Goal: Find specific page/section: Find specific page/section

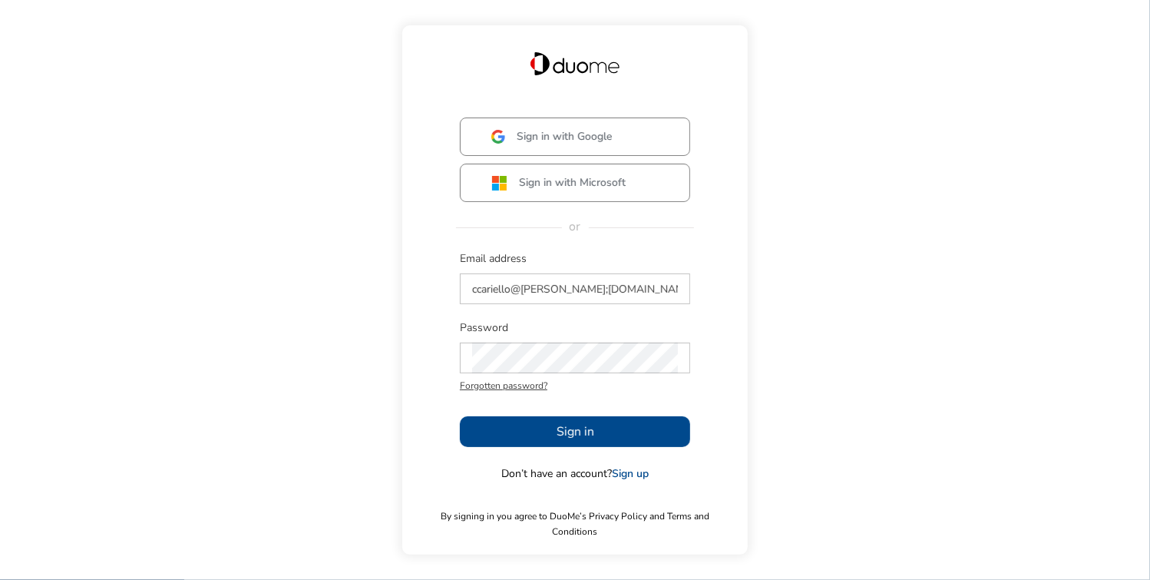
click at [541, 437] on button "Sign in" at bounding box center [575, 431] width 230 height 31
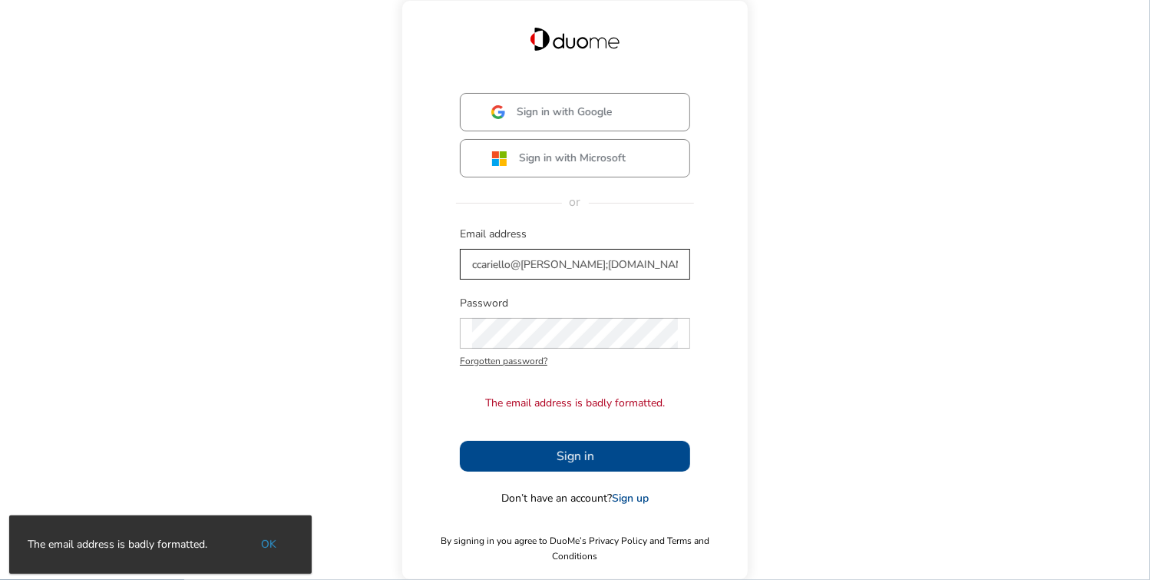
click at [623, 273] on input "ccariello@[PERSON_NAME];[DOMAIN_NAME][PERSON_NAME]" at bounding box center [575, 264] width 206 height 31
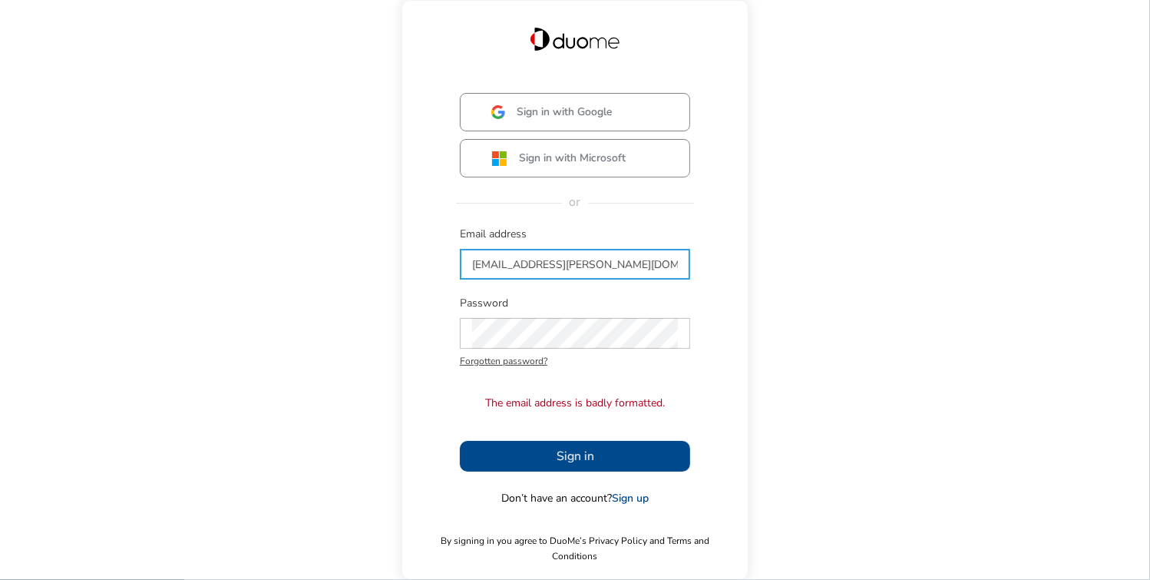
click at [632, 256] on input "[EMAIL_ADDRESS][PERSON_NAME][DOMAIN_NAME]" at bounding box center [575, 264] width 206 height 31
type input "[EMAIL_ADDRESS][PERSON_NAME][DOMAIN_NAME]"
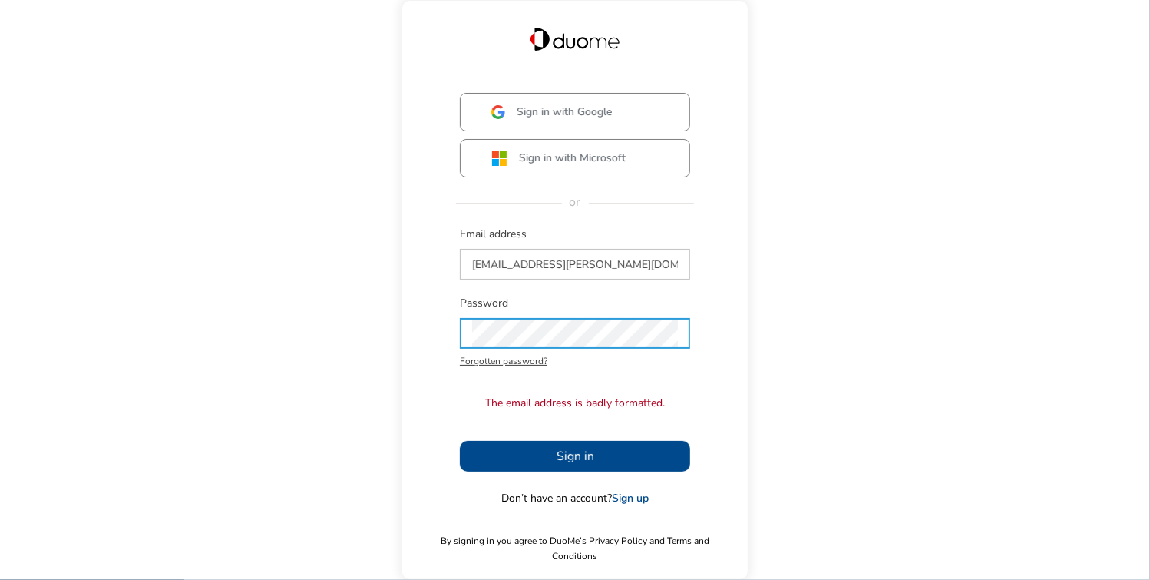
click at [590, 465] on span "Sign in" at bounding box center [576, 456] width 38 height 18
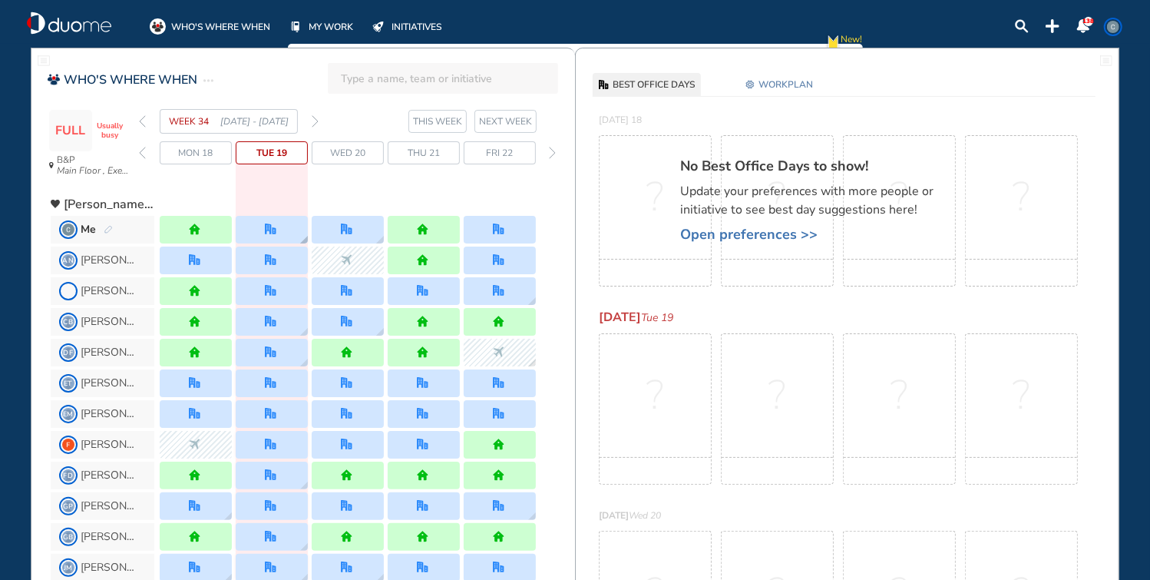
click at [273, 233] on img "office" at bounding box center [271, 229] width 12 height 12
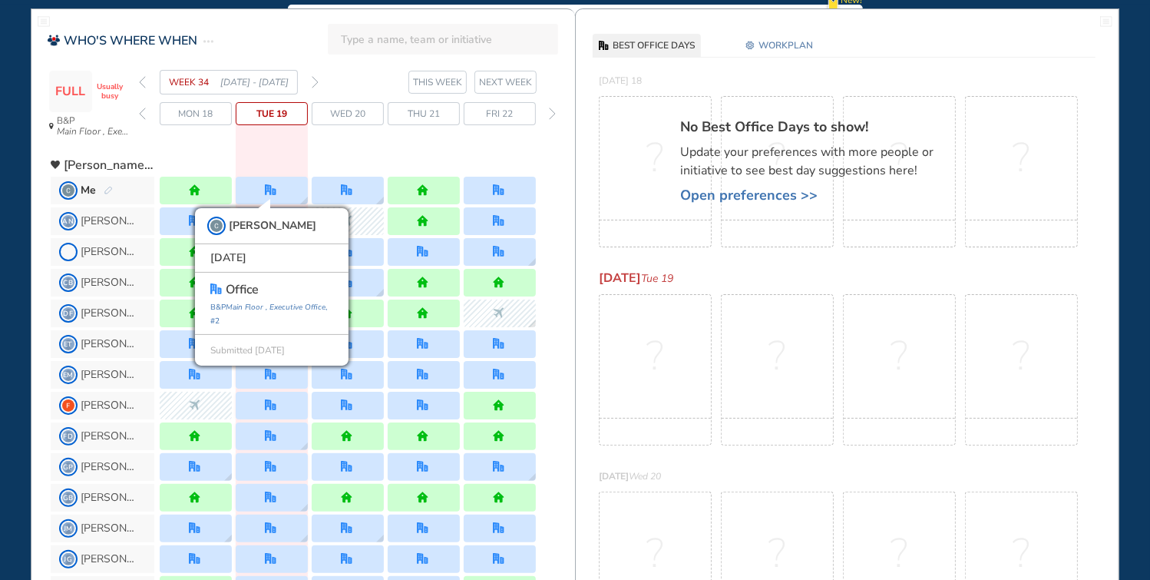
scroll to position [77, 0]
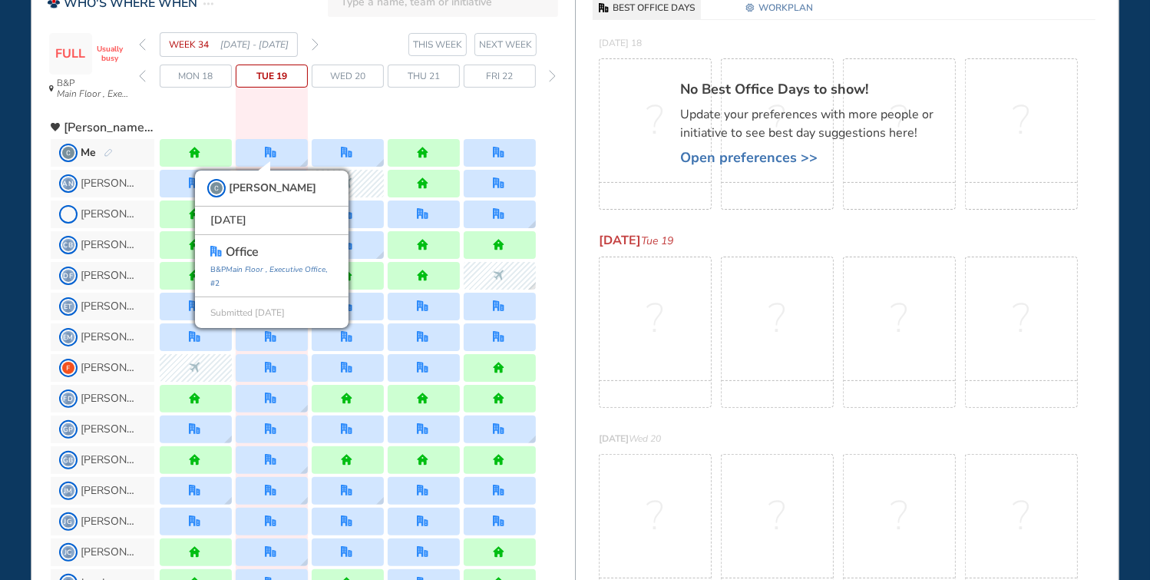
click at [576, 246] on div "[DATE] Tue 19 ? ? ? ?" at bounding box center [847, 324] width 543 height 198
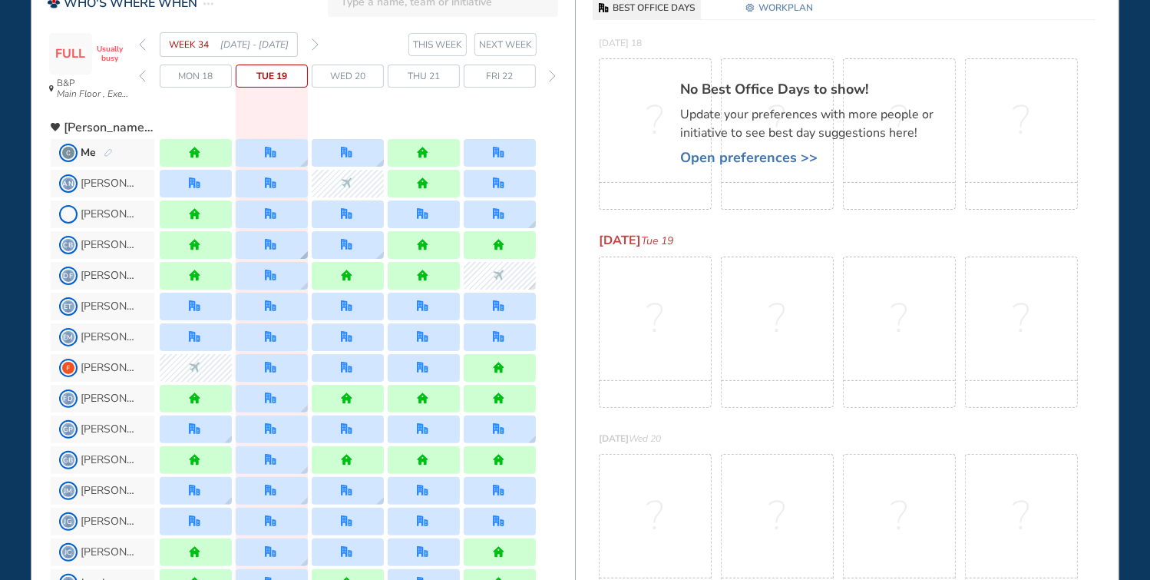
click at [276, 246] on img "office" at bounding box center [271, 245] width 12 height 12
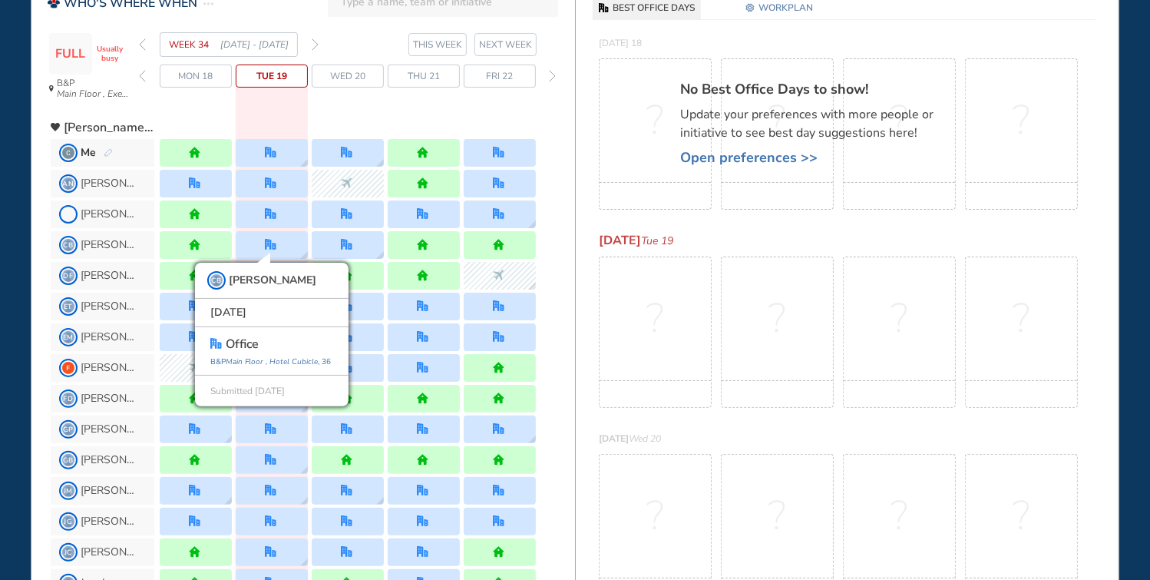
click at [570, 269] on div "[PERSON_NAME]" at bounding box center [313, 275] width 524 height 31
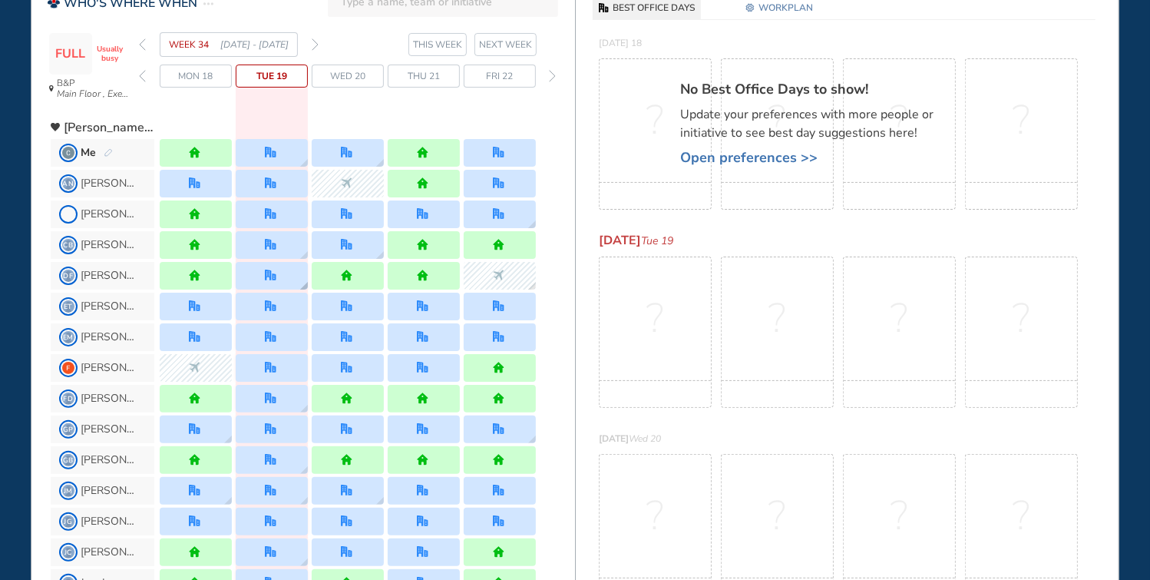
click at [272, 273] on img "office" at bounding box center [271, 275] width 12 height 12
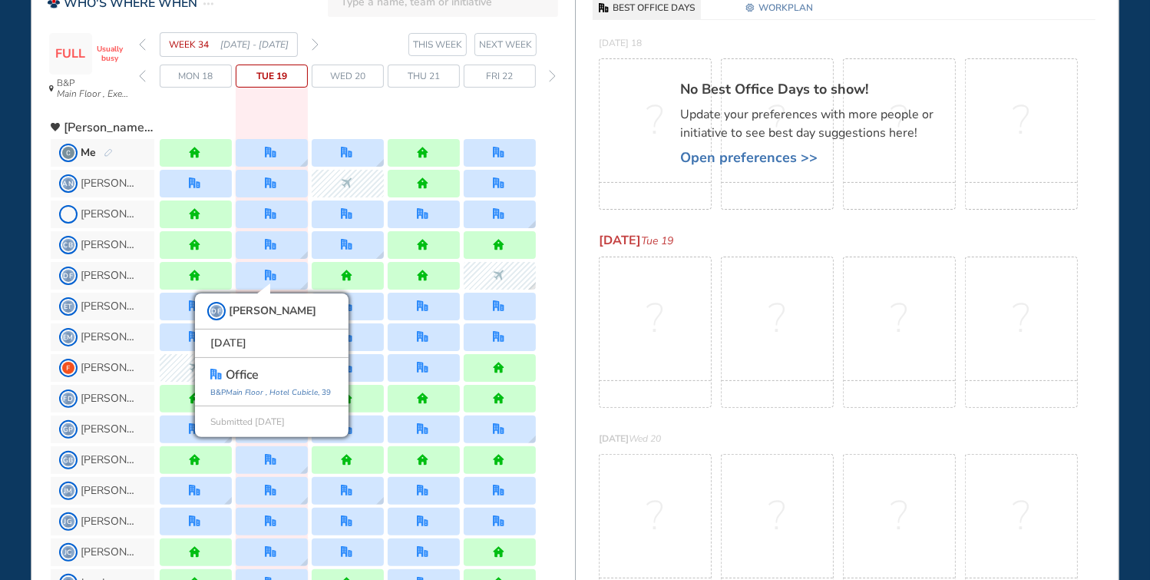
click at [560, 277] on div "[PERSON_NAME] F DF [PERSON_NAME] [DATE] office [GEOGRAPHIC_DATA] , 39 Submitted…" at bounding box center [313, 275] width 524 height 31
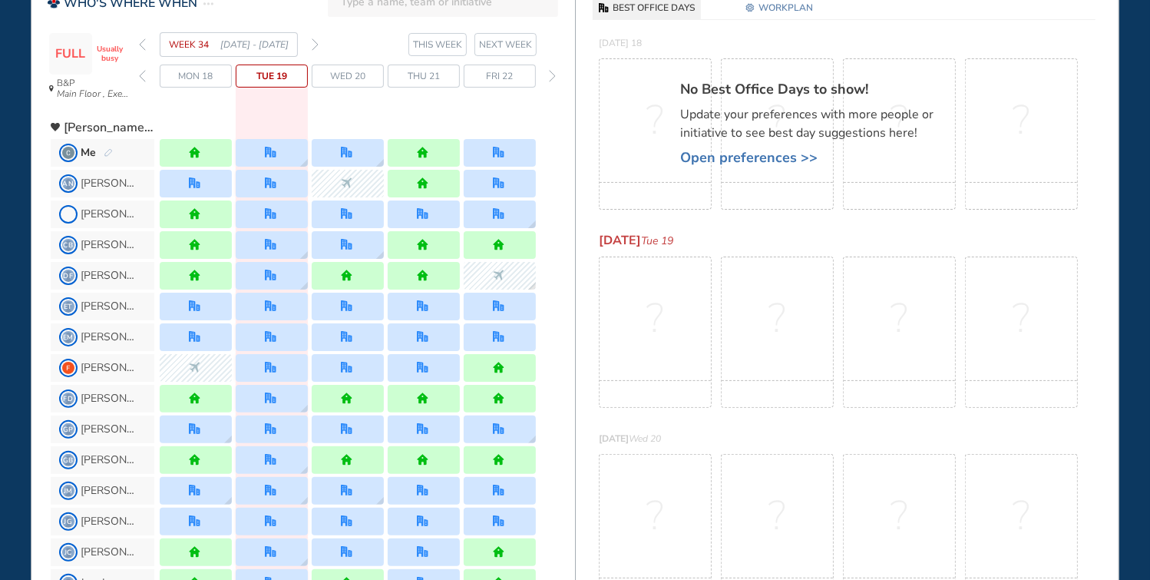
click at [271, 339] on img "office" at bounding box center [271, 337] width 12 height 12
click at [275, 365] on img "office" at bounding box center [271, 368] width 12 height 12
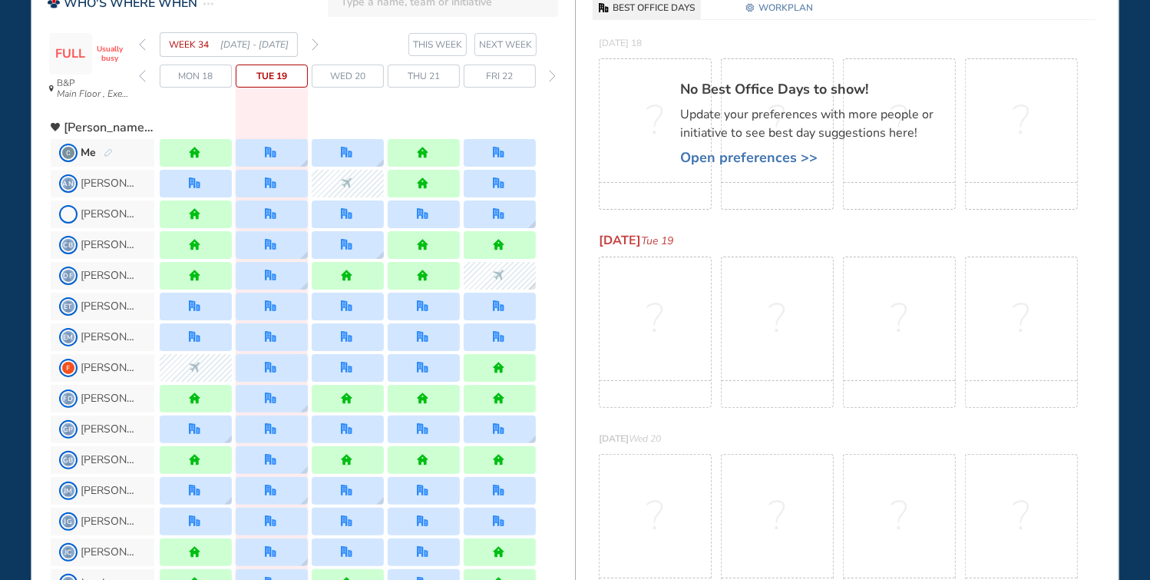
click at [275, 365] on img "office" at bounding box center [271, 368] width 12 height 12
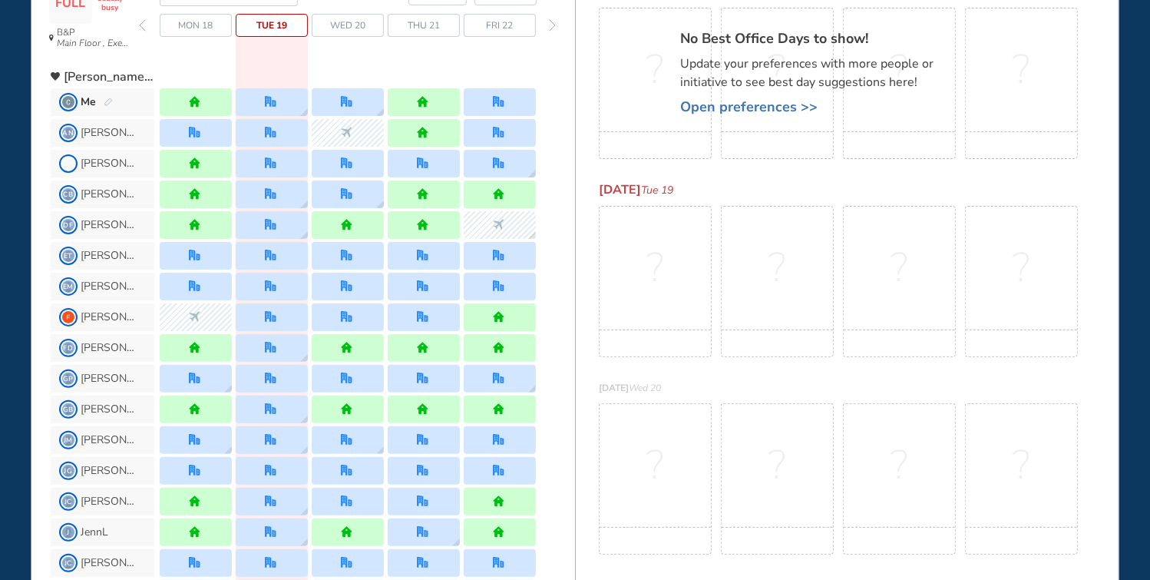
scroll to position [154, 0]
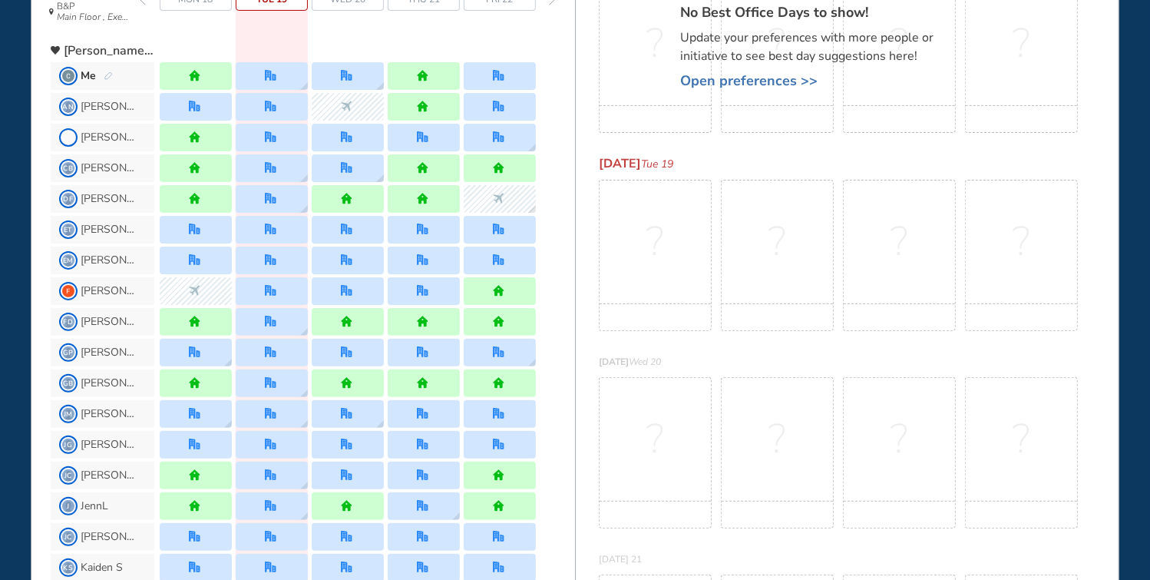
click at [271, 354] on img "office" at bounding box center [271, 352] width 12 height 12
click at [273, 379] on img "office" at bounding box center [271, 383] width 12 height 12
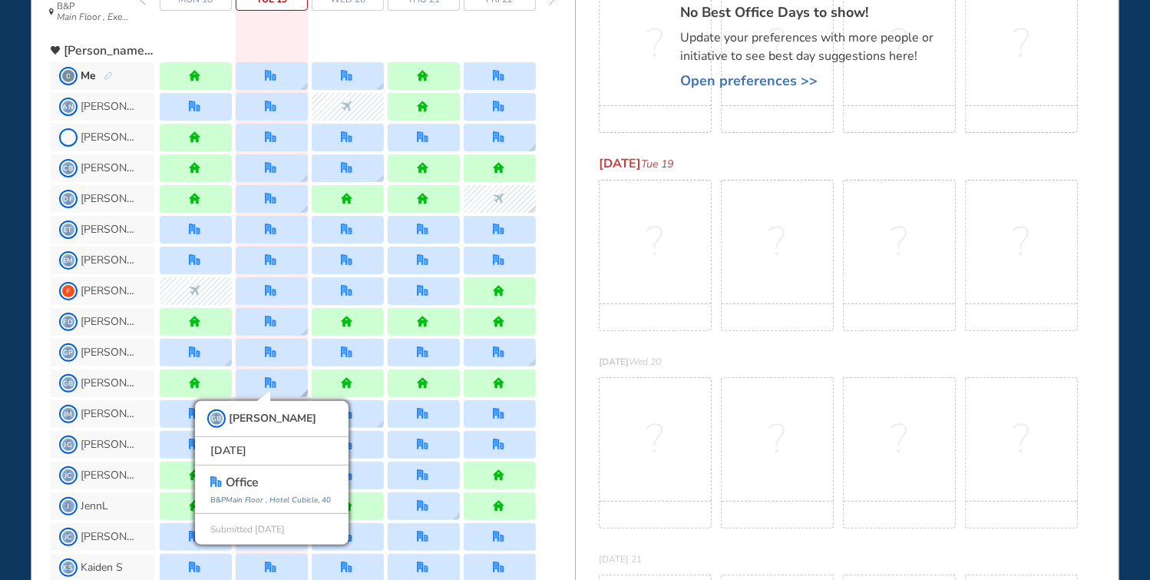
click at [273, 379] on img "office" at bounding box center [271, 383] width 12 height 12
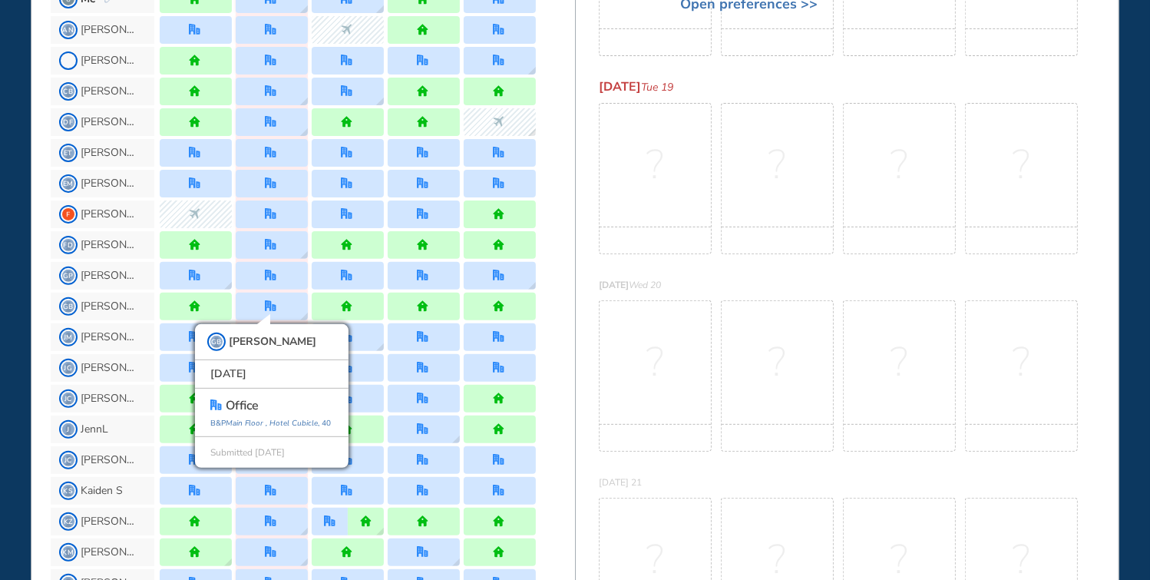
click at [560, 302] on div "GB [PERSON_NAME] B GB [PERSON_NAME] [DATE] office [GEOGRAPHIC_DATA] , 40 Submit…" at bounding box center [313, 306] width 524 height 31
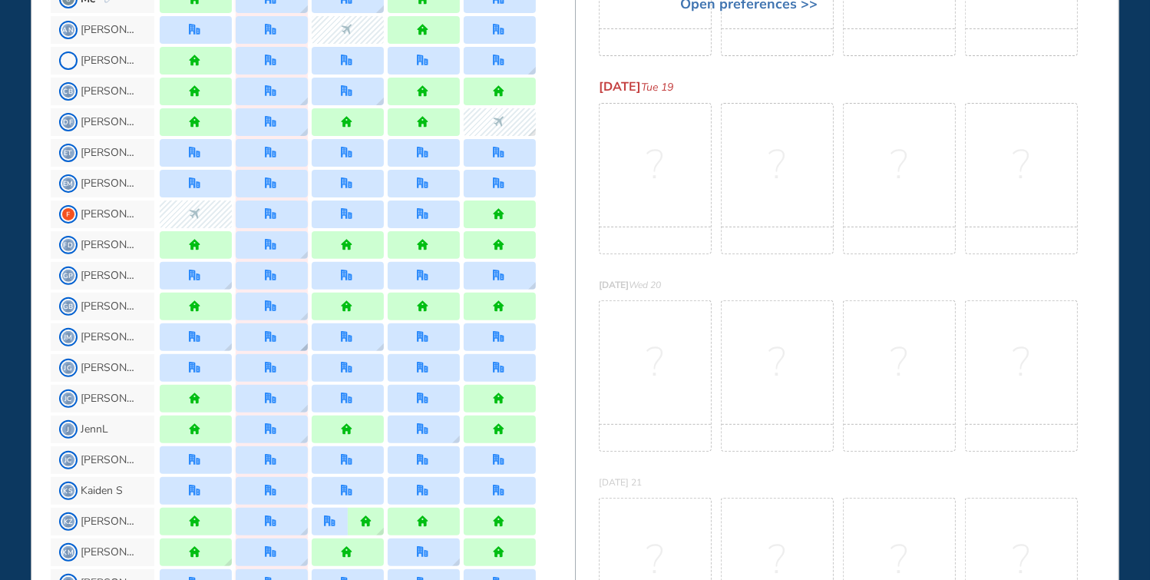
click at [270, 339] on img "office" at bounding box center [271, 337] width 12 height 12
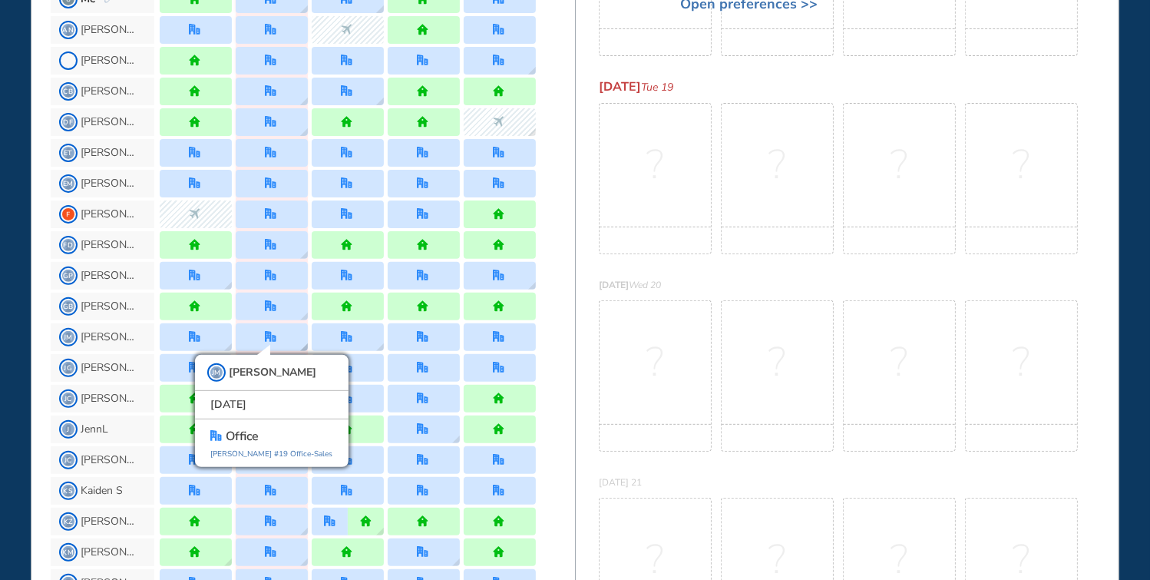
click at [270, 339] on img "office" at bounding box center [271, 337] width 12 height 12
click at [562, 324] on div "[PERSON_NAME] [PERSON_NAME] M [PERSON_NAME] [DATE] office [PERSON_NAME] #19 Off…" at bounding box center [313, 337] width 524 height 31
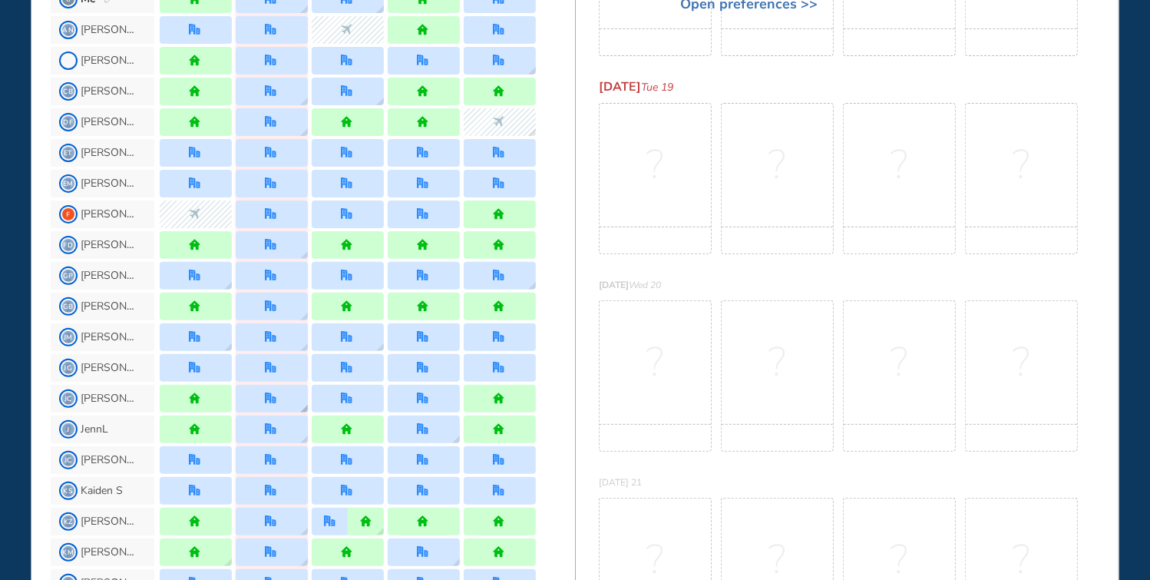
click at [282, 401] on div at bounding box center [272, 399] width 72 height 28
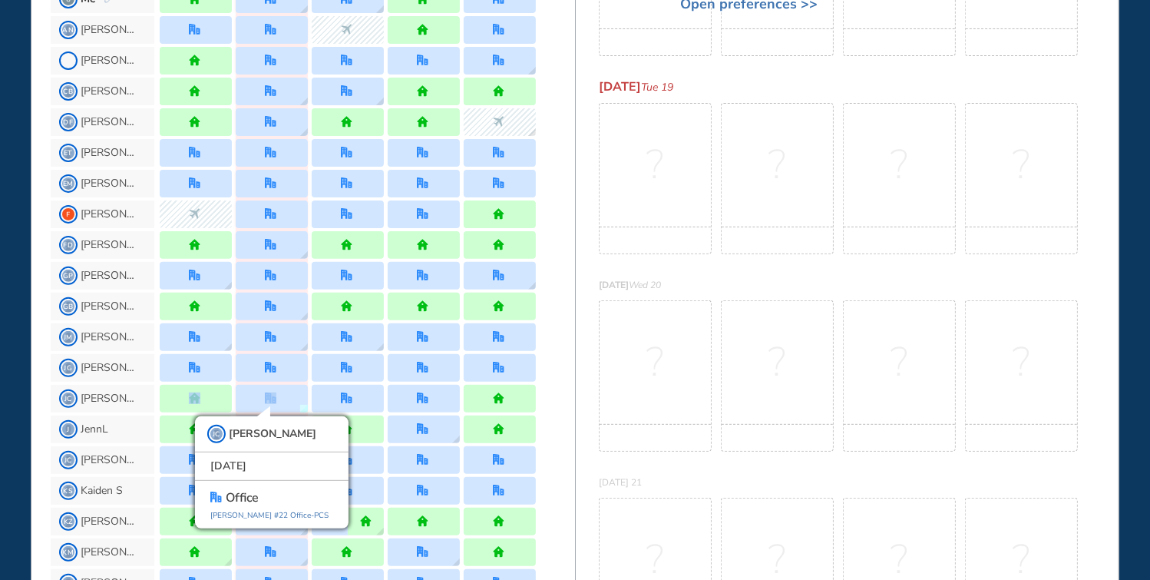
click at [282, 401] on div "[PERSON_NAME] [DATE] office [PERSON_NAME] #22 Office-PCS" at bounding box center [272, 399] width 72 height 28
click at [570, 368] on div "[PERSON_NAME]" at bounding box center [313, 367] width 524 height 31
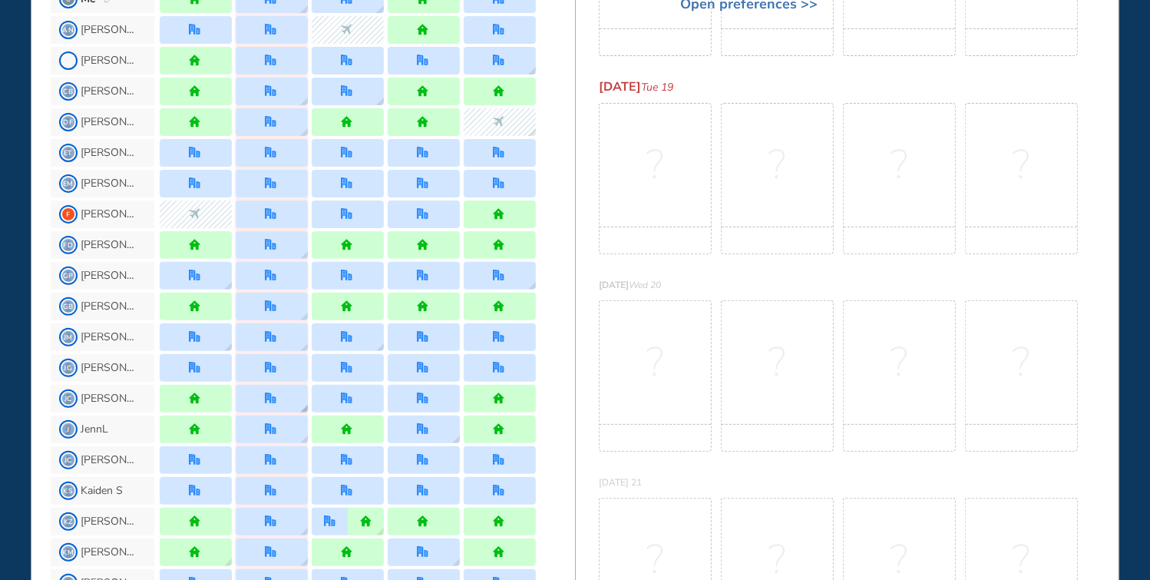
scroll to position [307, 0]
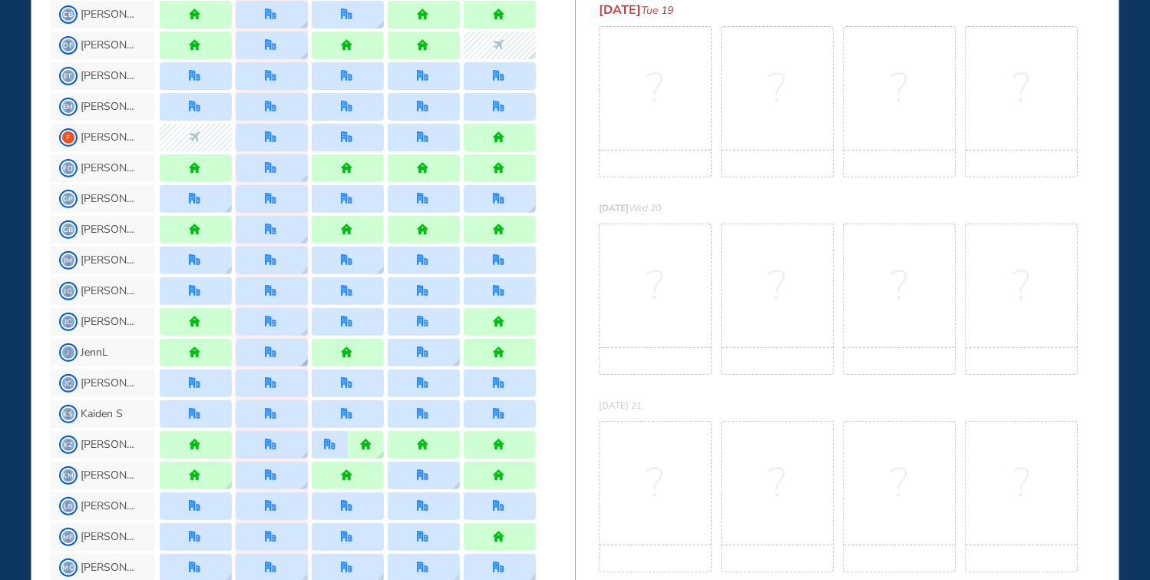
click at [274, 355] on img "office" at bounding box center [271, 352] width 12 height 12
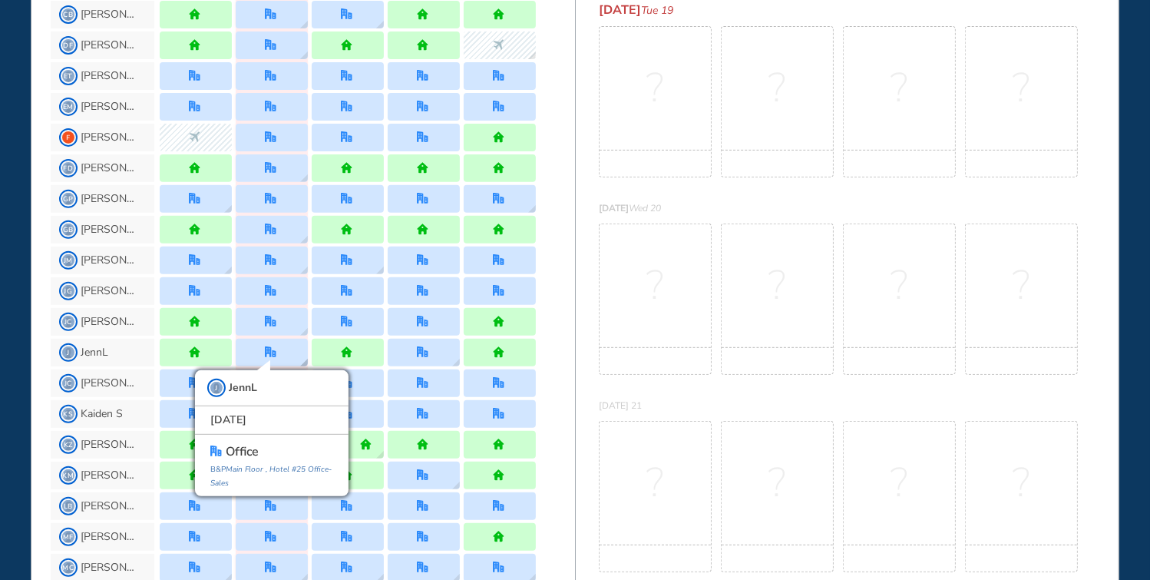
click at [274, 355] on img "office" at bounding box center [271, 352] width 12 height 12
click at [553, 349] on div "J JennL J JennL [DATE] office [GEOGRAPHIC_DATA] #25 Office-Sales" at bounding box center [313, 352] width 524 height 31
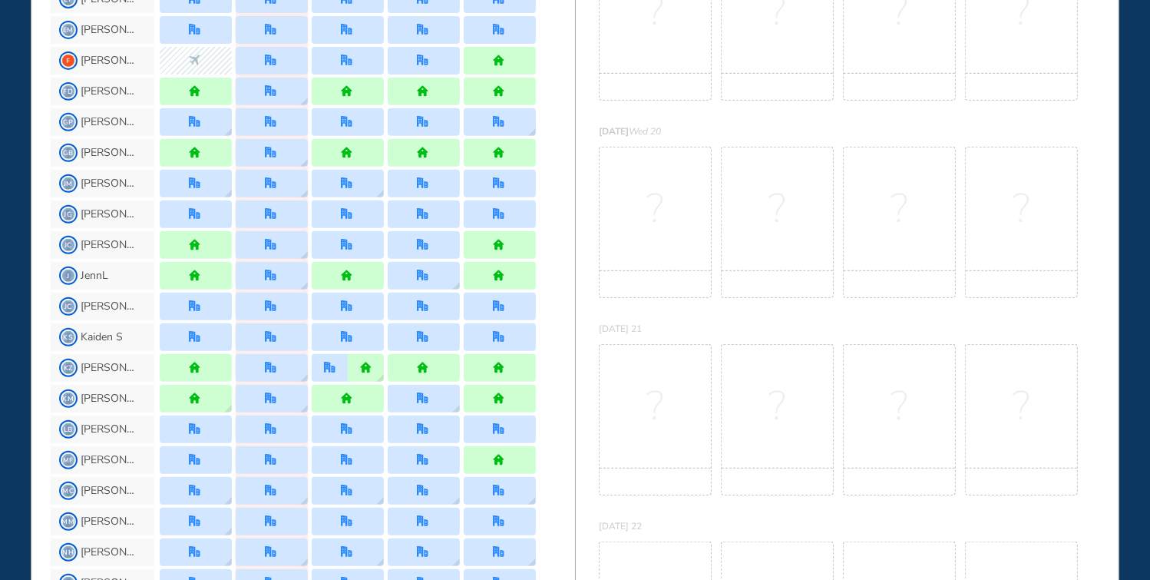
scroll to position [461, 0]
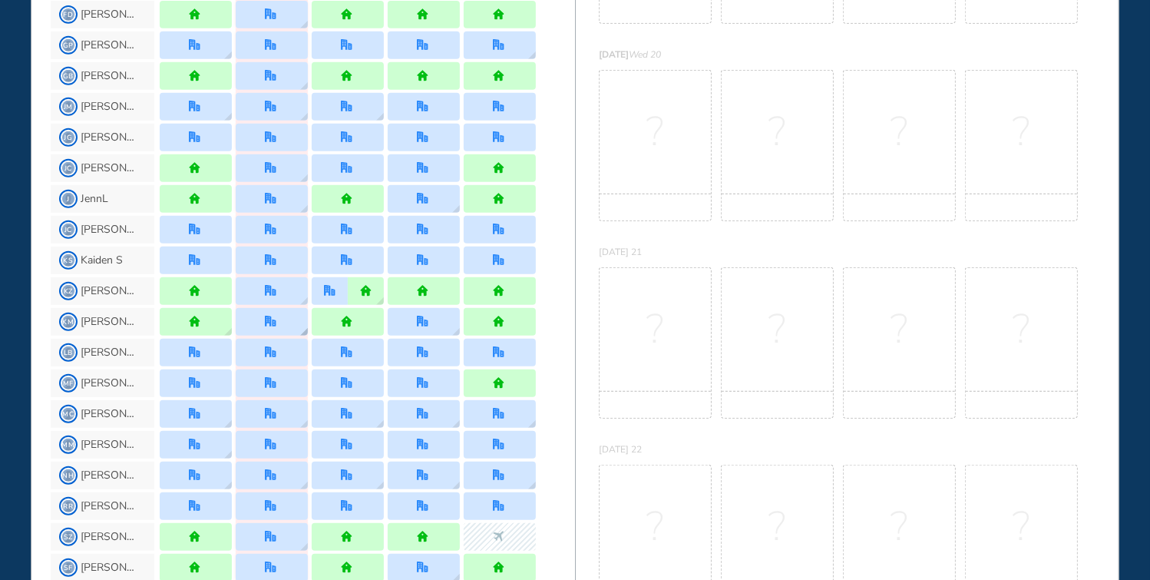
click at [266, 324] on img "office" at bounding box center [271, 322] width 12 height 12
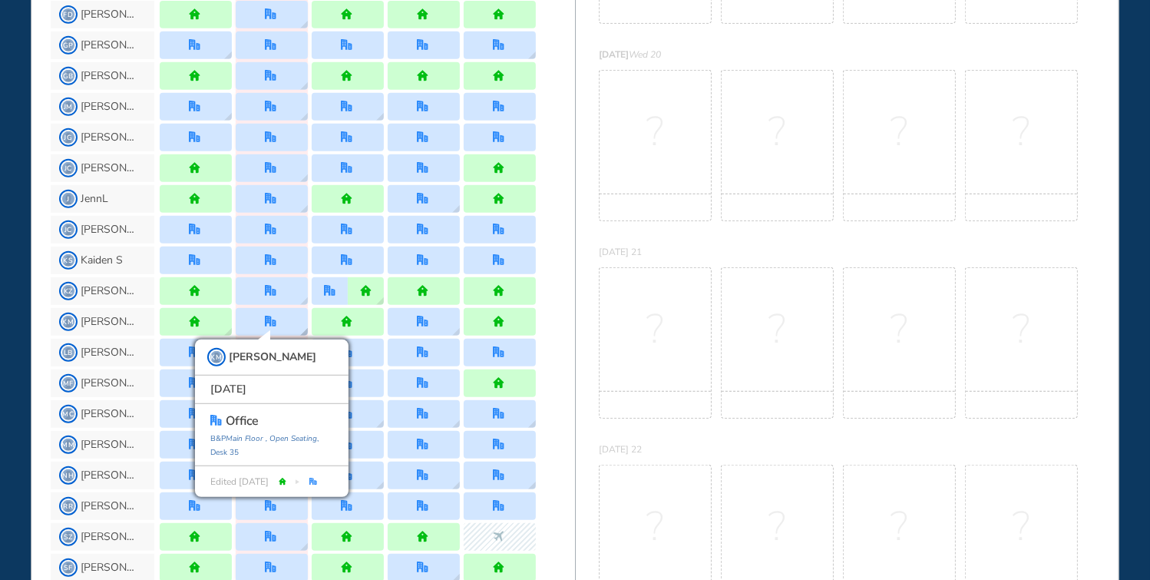
click at [266, 324] on img "office" at bounding box center [271, 322] width 12 height 12
click at [568, 323] on div "KM [PERSON_NAME] M KM [PERSON_NAME] [DATE] office B&P Main Floor , Open Seating…" at bounding box center [313, 321] width 524 height 31
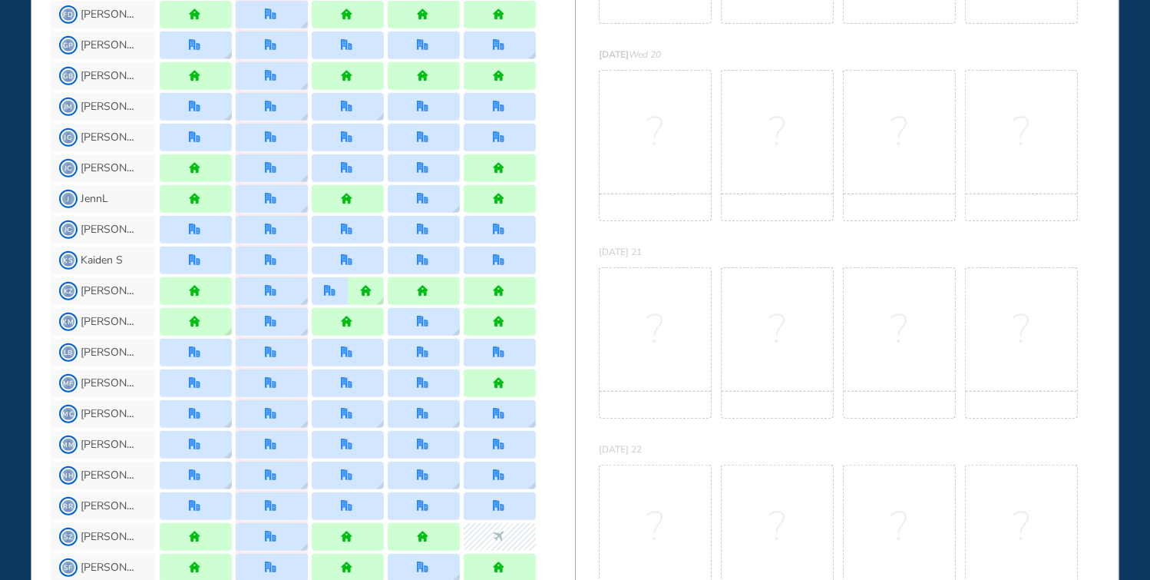
click at [276, 387] on img "office" at bounding box center [271, 383] width 12 height 12
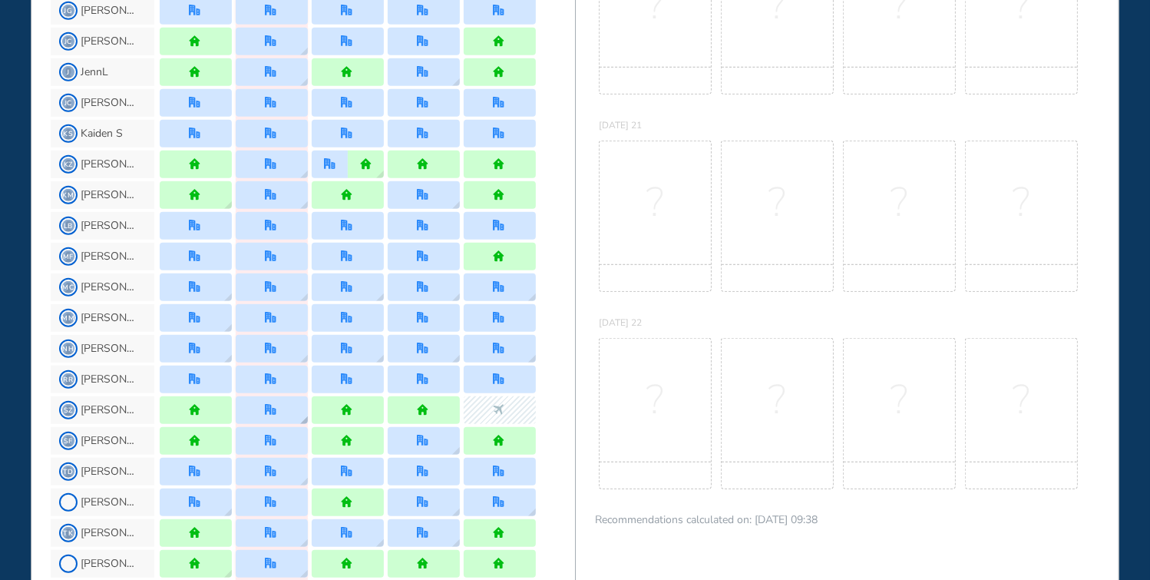
scroll to position [614, 0]
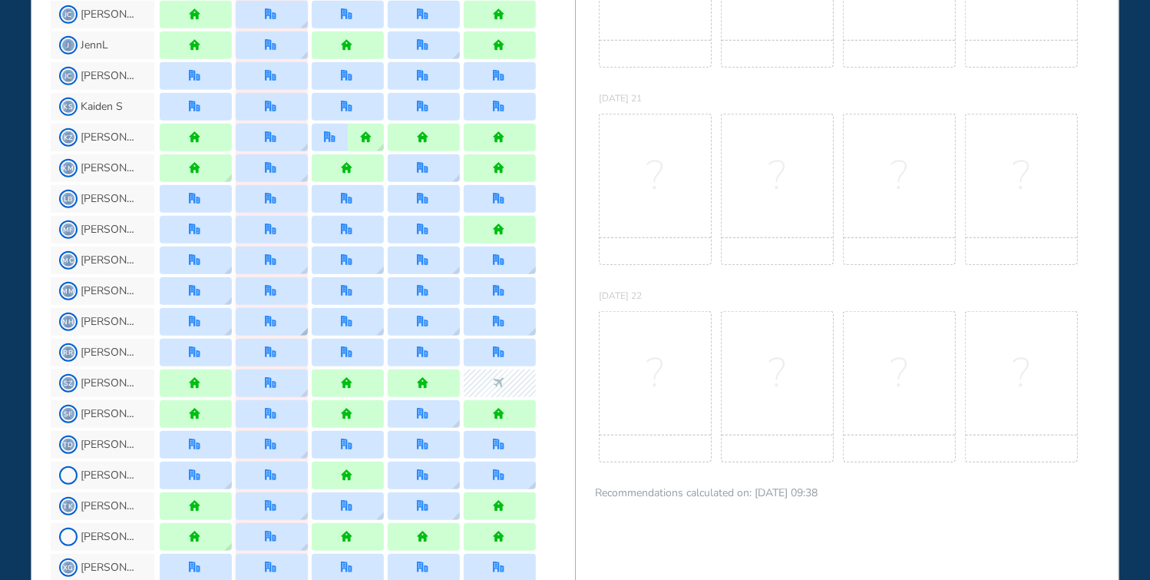
click at [270, 324] on img "office" at bounding box center [271, 322] width 12 height 12
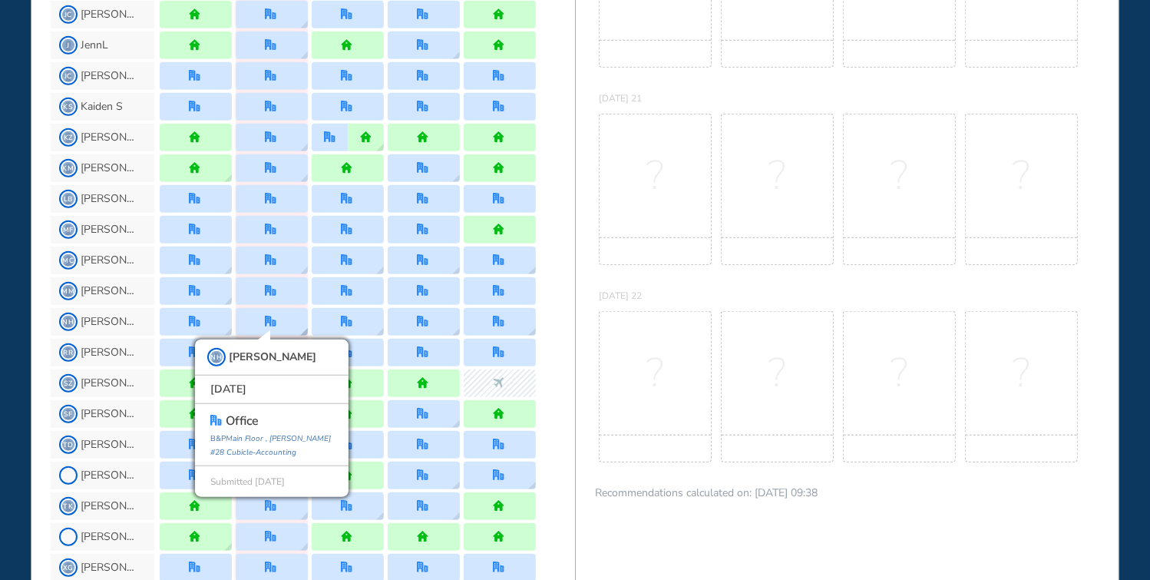
click at [270, 324] on img "office" at bounding box center [271, 322] width 12 height 12
click at [564, 293] on div "MM [PERSON_NAME]" at bounding box center [313, 291] width 524 height 31
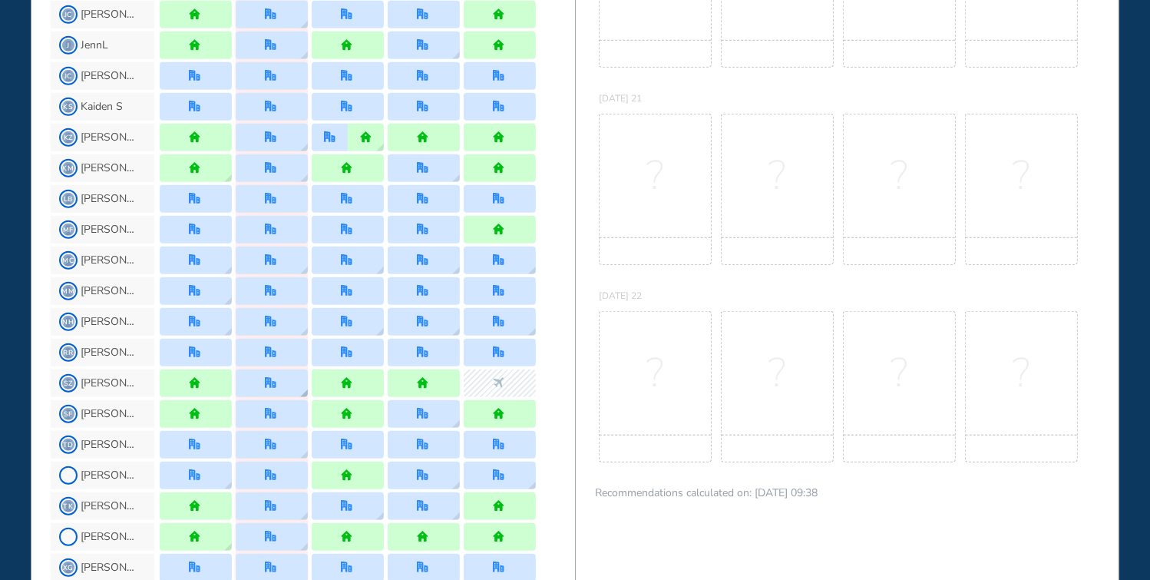
scroll to position [691, 0]
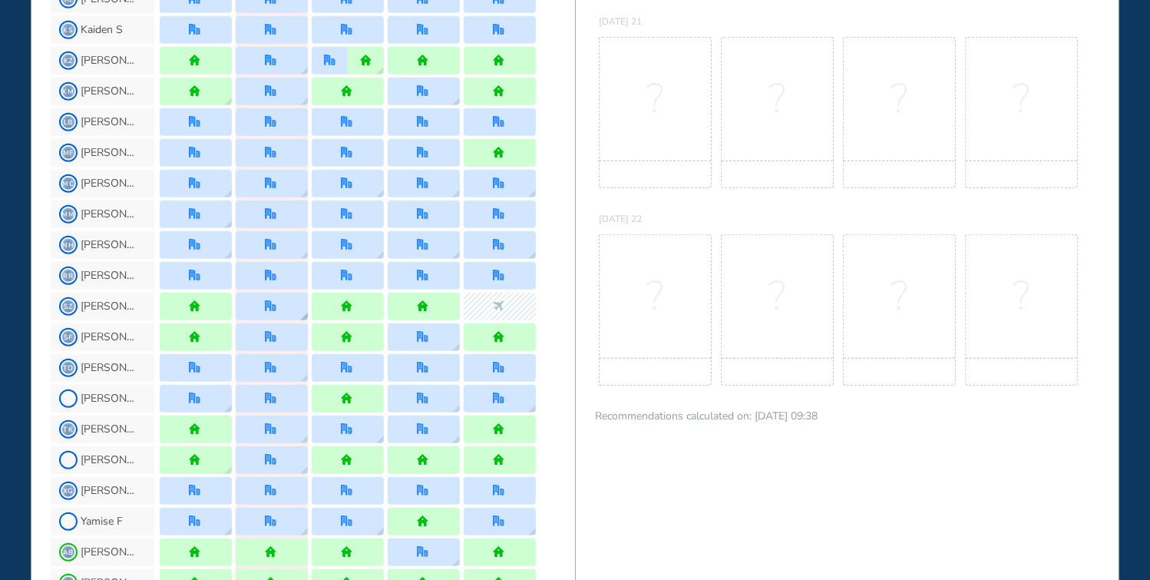
click at [279, 312] on div at bounding box center [272, 307] width 72 height 28
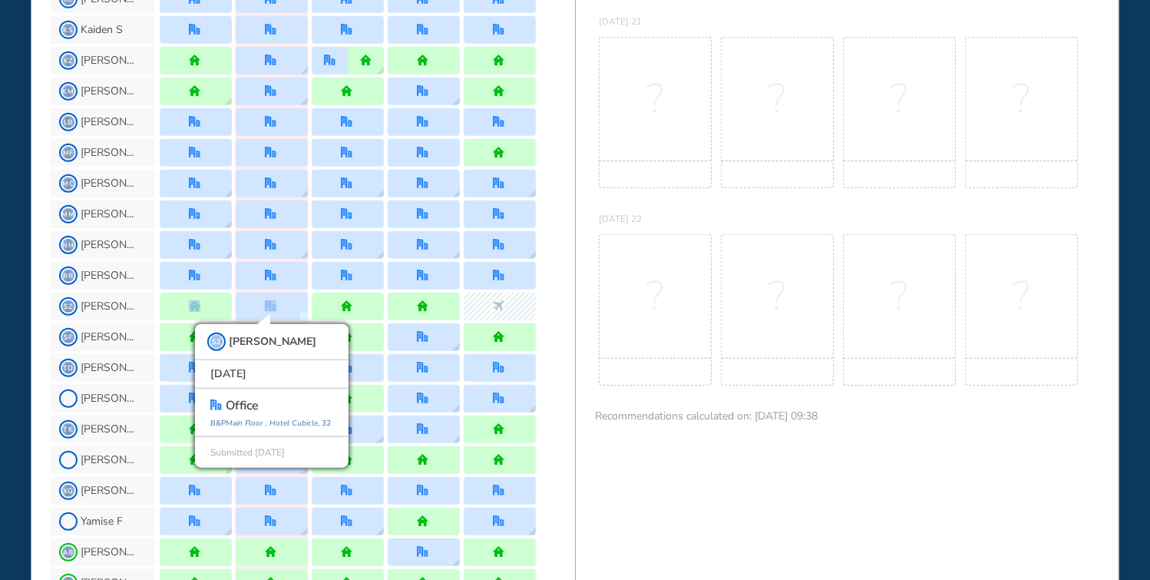
click at [279, 312] on div "SZ [PERSON_NAME] [DATE] office [GEOGRAPHIC_DATA] , [GEOGRAPHIC_DATA] , 32 Submi…" at bounding box center [272, 307] width 72 height 28
click at [557, 313] on div "SZ [PERSON_NAME] Z SZ [PERSON_NAME] [DATE] office [GEOGRAPHIC_DATA] , 32 Submit…" at bounding box center [313, 306] width 524 height 31
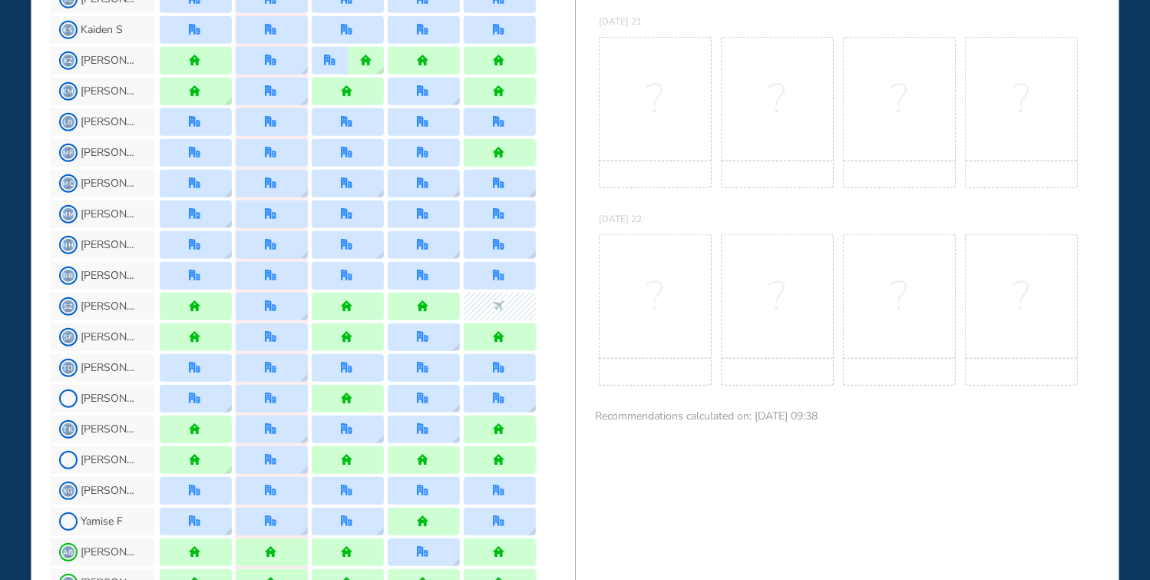
click at [275, 336] on img "office" at bounding box center [271, 337] width 12 height 12
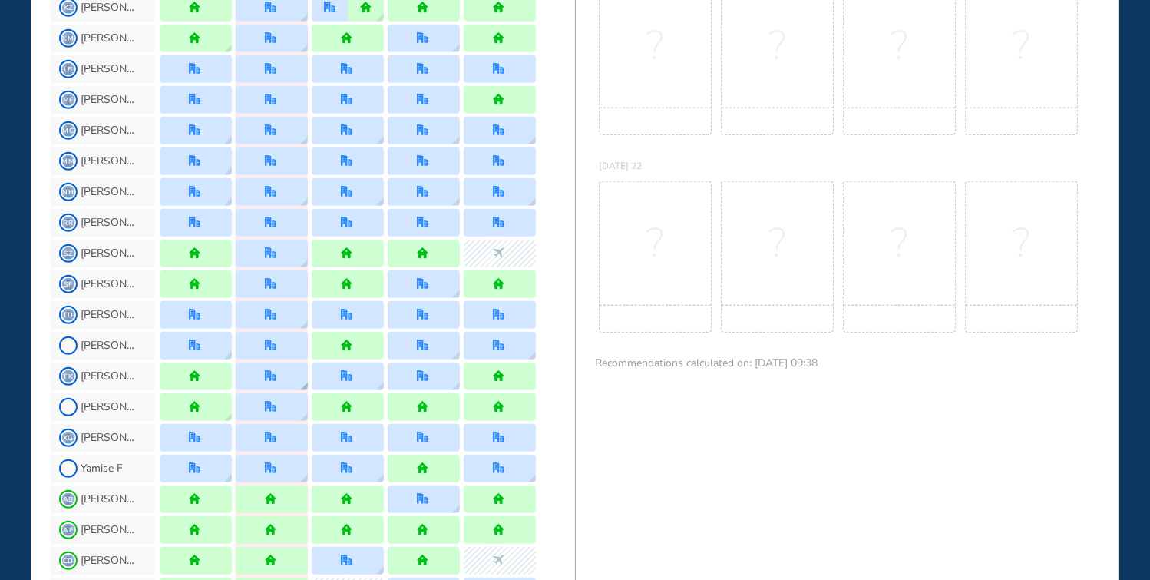
scroll to position [768, 0]
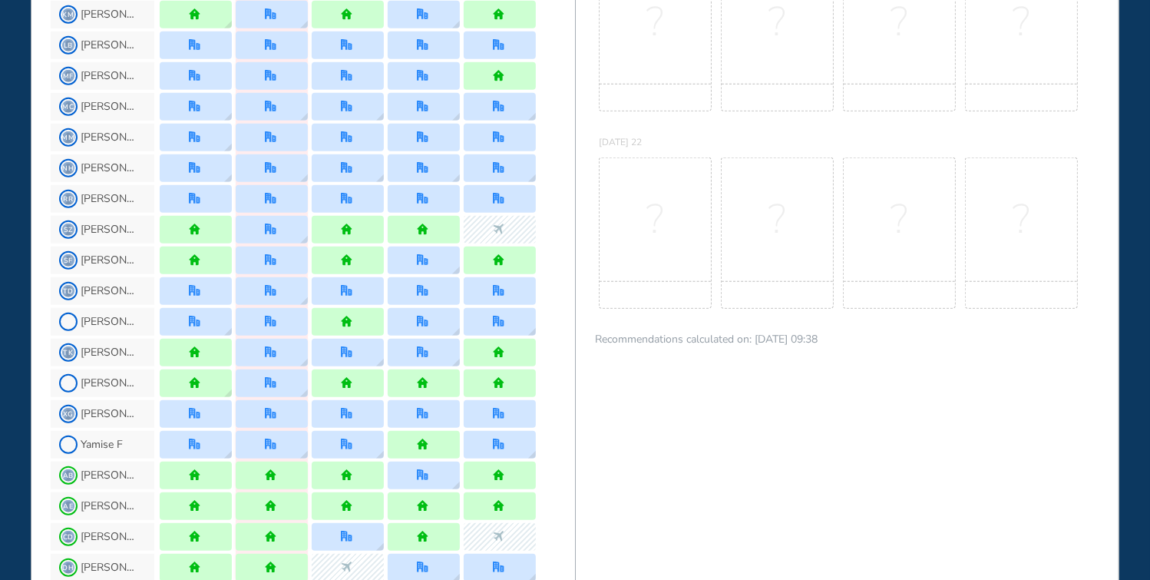
click at [276, 328] on div at bounding box center [272, 322] width 72 height 28
click at [560, 324] on div "[PERSON_NAME]" at bounding box center [313, 321] width 524 height 31
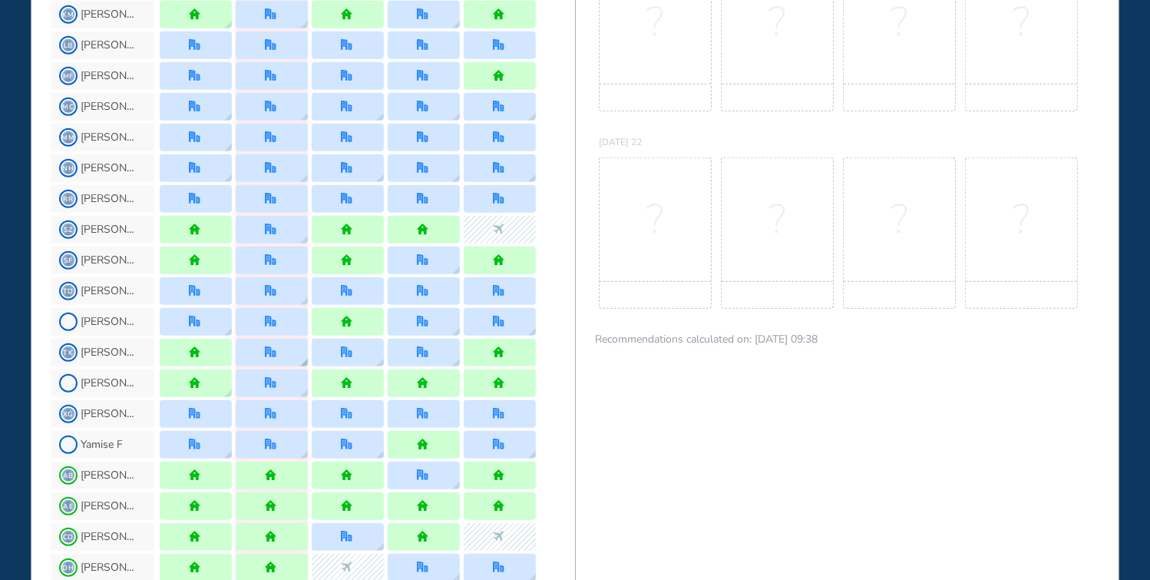
click at [272, 346] on img "office" at bounding box center [271, 352] width 12 height 12
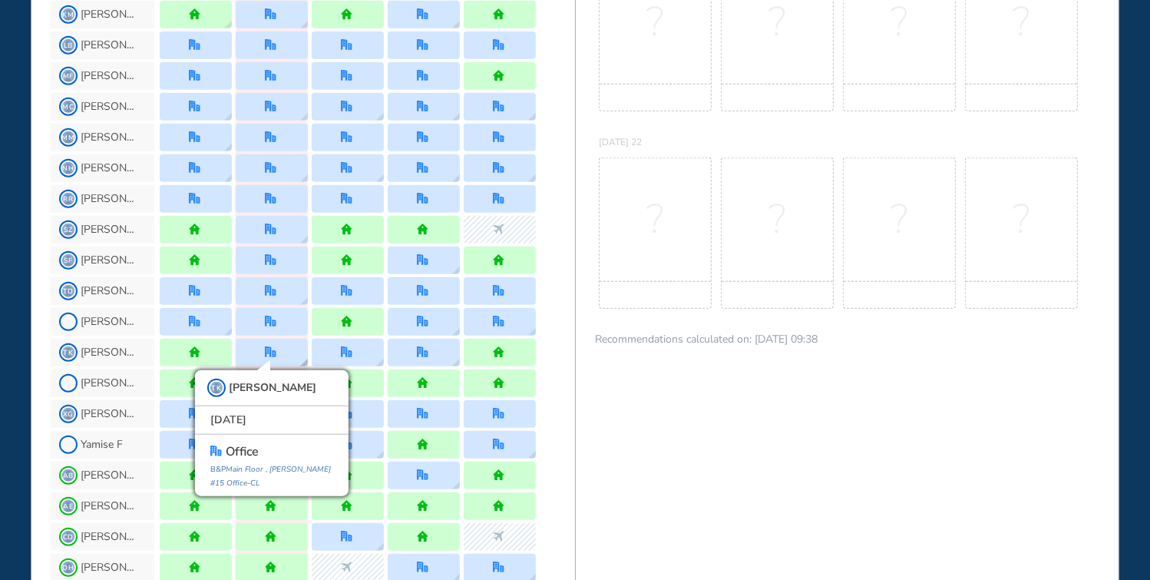
click at [272, 346] on img "office" at bounding box center [271, 352] width 12 height 12
click at [568, 326] on div "[PERSON_NAME]" at bounding box center [313, 321] width 524 height 31
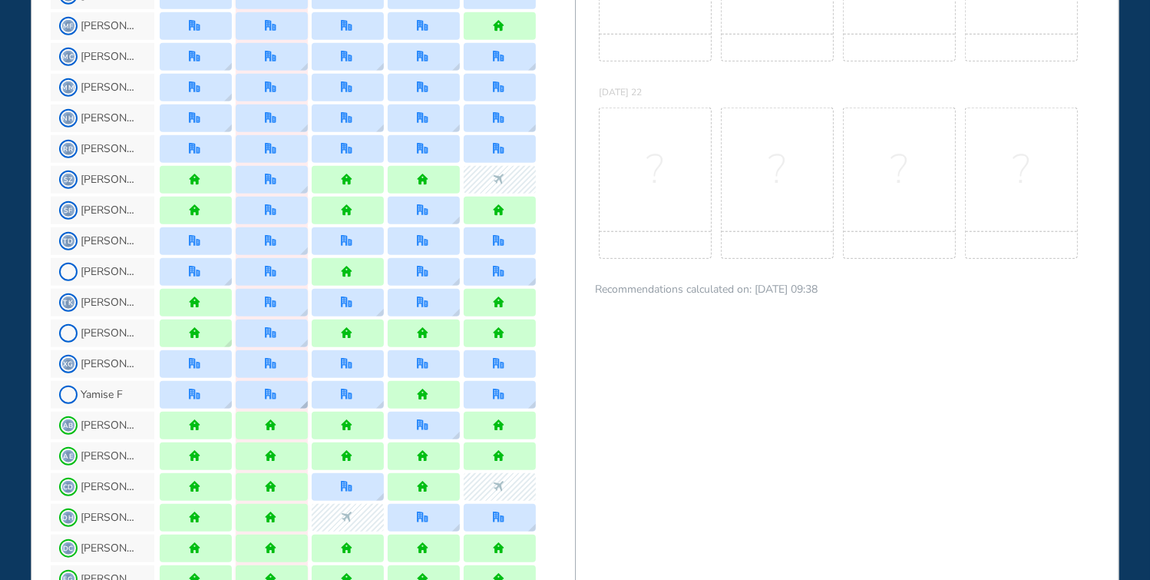
scroll to position [845, 0]
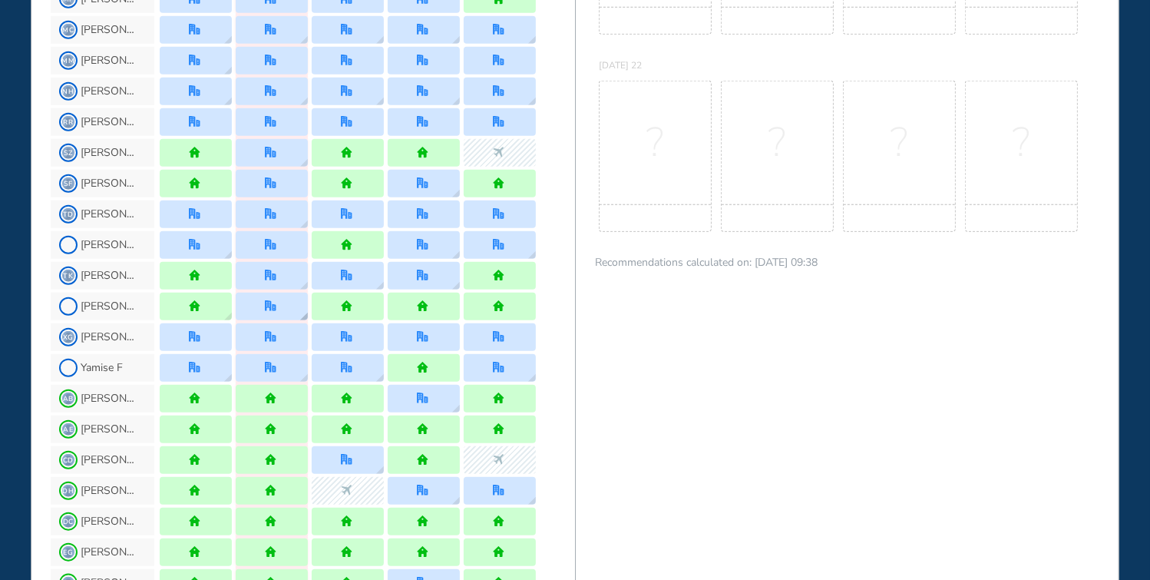
click at [273, 307] on img "office" at bounding box center [271, 306] width 12 height 12
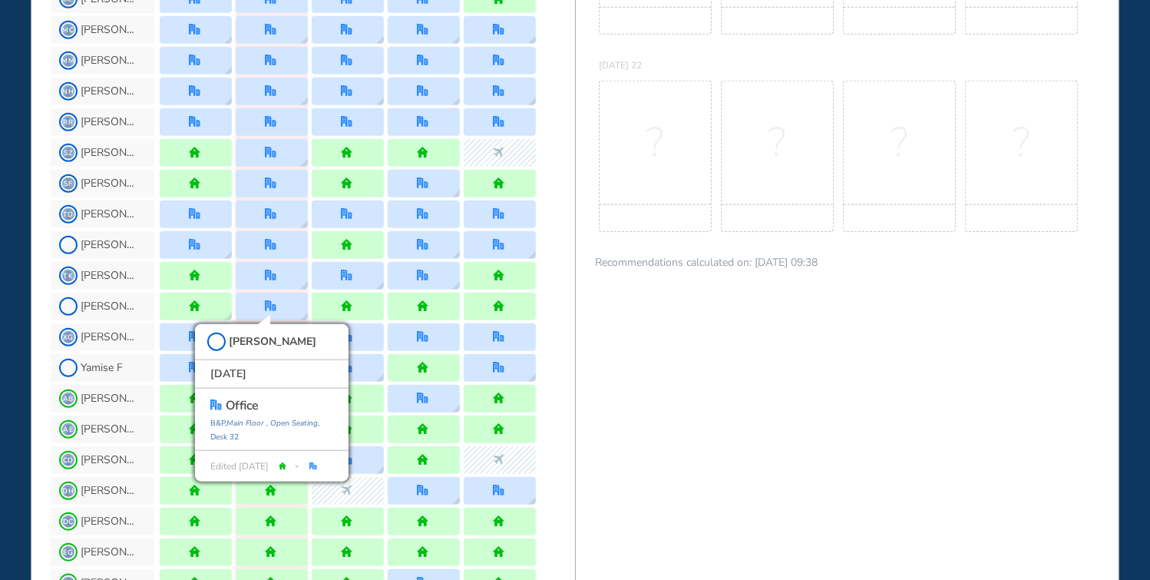
click at [550, 308] on div "[PERSON_NAME] M [PERSON_NAME] [DATE] office B&P, Main Floor , Open Seating , De…" at bounding box center [313, 306] width 524 height 31
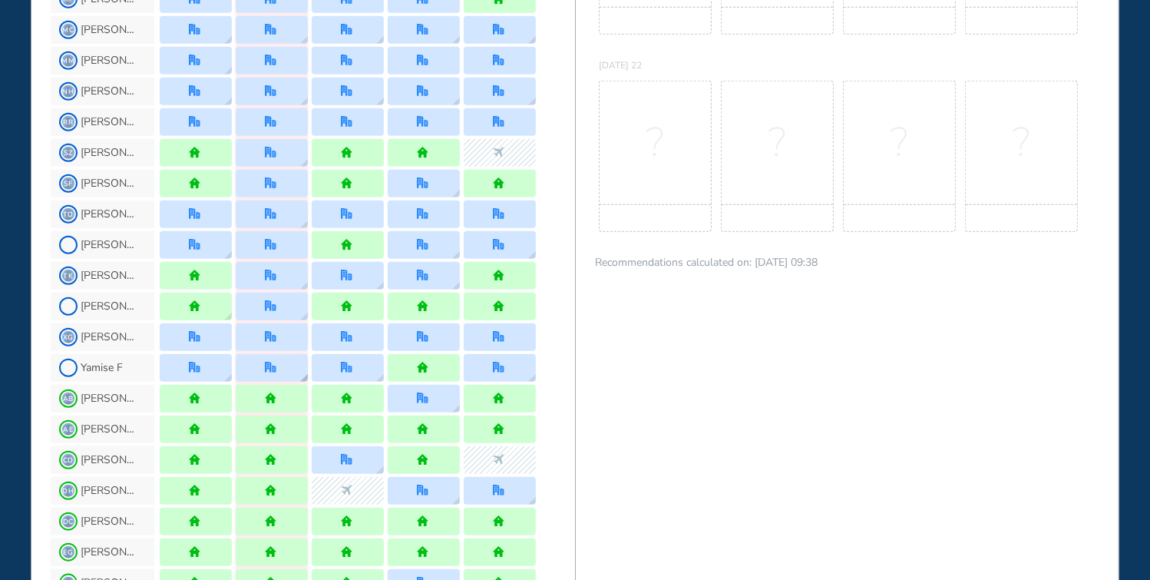
click at [263, 369] on div at bounding box center [272, 368] width 72 height 28
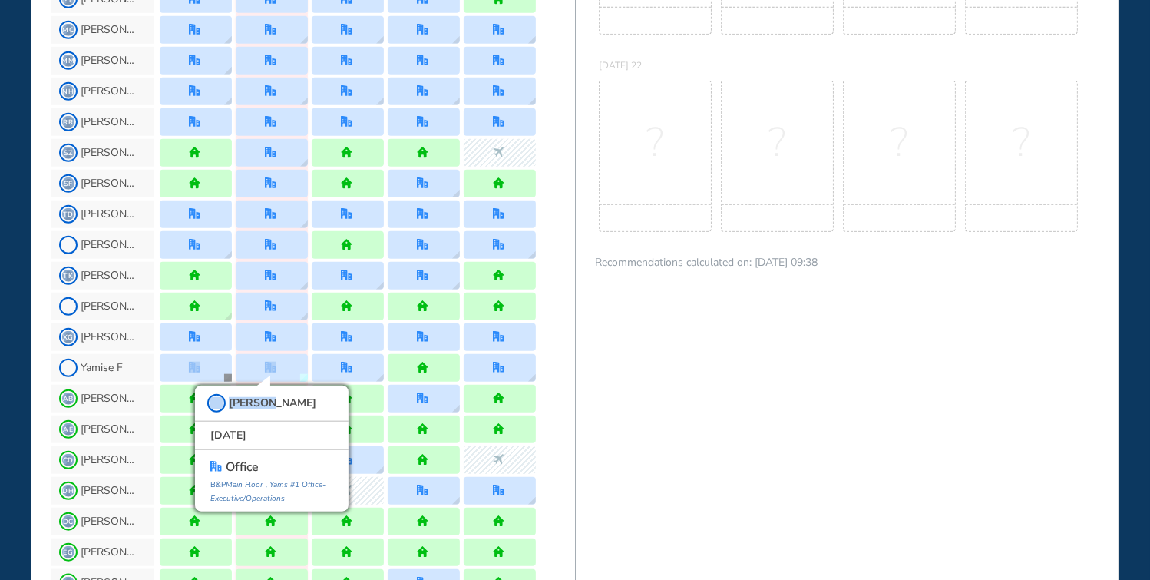
click at [263, 369] on div "[PERSON_NAME] [DATE] office [GEOGRAPHIC_DATA] #1 Office-Executive/Operations" at bounding box center [272, 368] width 72 height 28
click at [567, 350] on div "XG Xan G" at bounding box center [313, 337] width 524 height 31
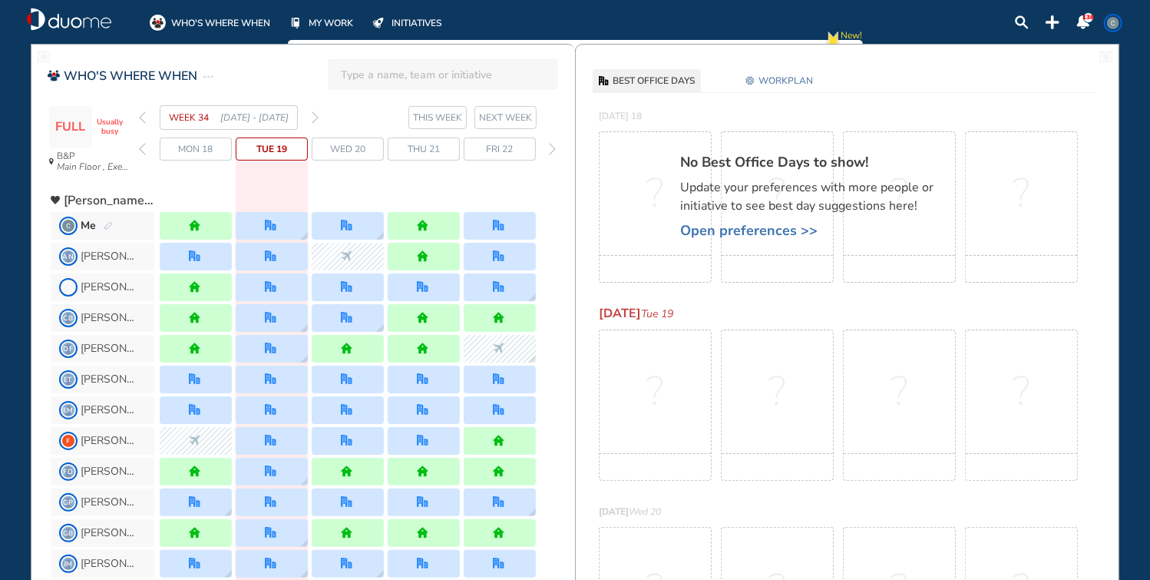
scroll to position [0, 0]
